Goal: Navigation & Orientation: Go to known website

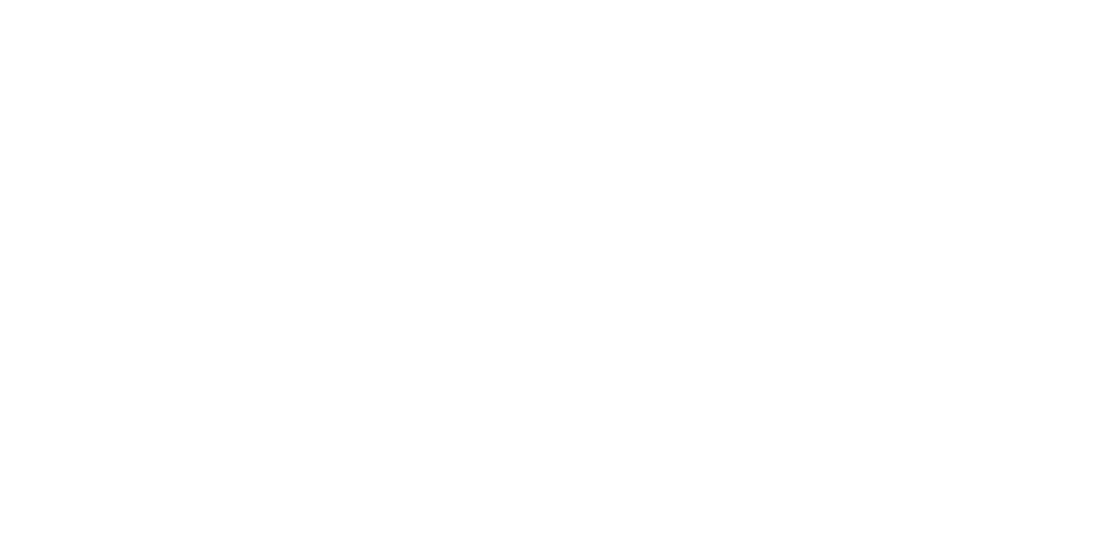
click at [1033, 135] on body at bounding box center [559, 270] width 1118 height 540
click at [1052, 203] on body at bounding box center [559, 270] width 1118 height 540
click at [1052, 201] on body at bounding box center [559, 270] width 1118 height 540
click at [995, 247] on body at bounding box center [559, 270] width 1118 height 540
